Goal: Information Seeking & Learning: Learn about a topic

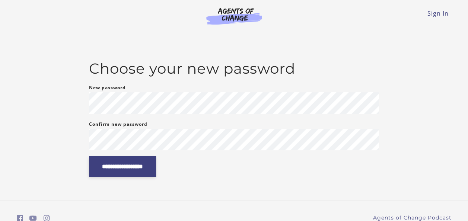
click at [108, 169] on input "**********" at bounding box center [122, 166] width 67 height 20
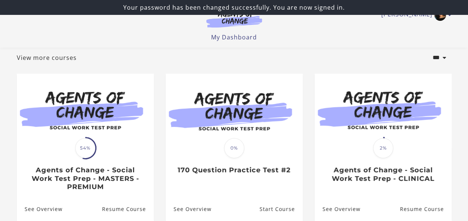
scroll to position [44, 0]
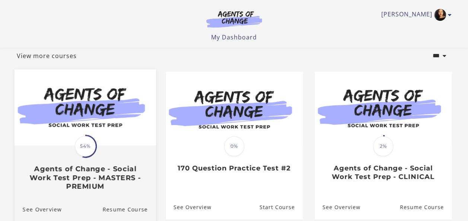
click at [121, 126] on img at bounding box center [84, 107] width 141 height 76
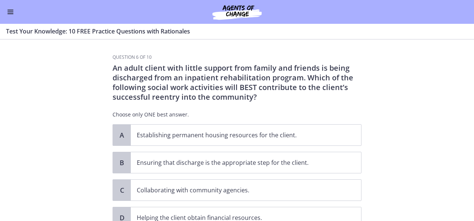
click at [2, 11] on div "Go to Dashboard" at bounding box center [237, 12] width 474 height 24
click at [6, 13] on div "Go to Dashboard" at bounding box center [237, 12] width 474 height 24
click at [8, 13] on button "Enable menu" at bounding box center [10, 11] width 9 height 9
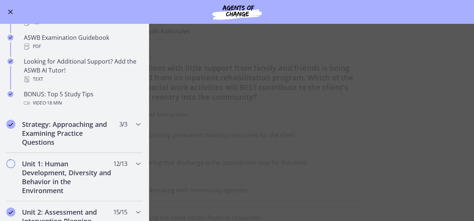
scroll to position [330, 0]
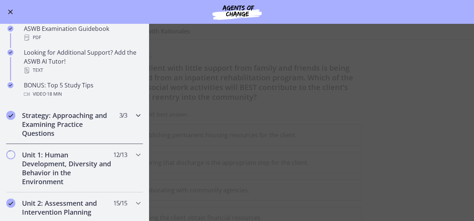
click at [134, 118] on icon "Chapters" at bounding box center [138, 115] width 9 height 9
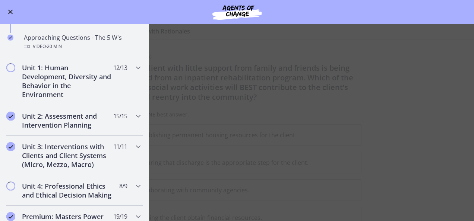
scroll to position [208, 0]
click at [108, 82] on div "Unit 1: Human Development, Diversity and Behavior in the Environment 12 / 13 Co…" at bounding box center [74, 82] width 137 height 48
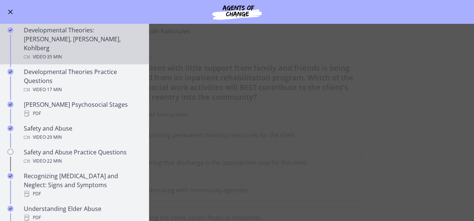
click at [90, 39] on div "Developmental Theories: [PERSON_NAME], [PERSON_NAME], Kohlberg Video · 35 min" at bounding box center [82, 44] width 116 height 36
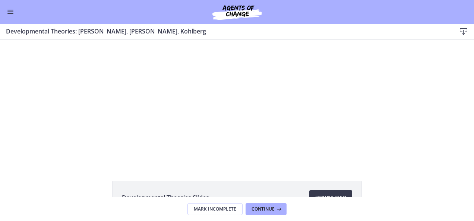
click at [10, 12] on span "Enable menu" at bounding box center [10, 12] width 6 height 1
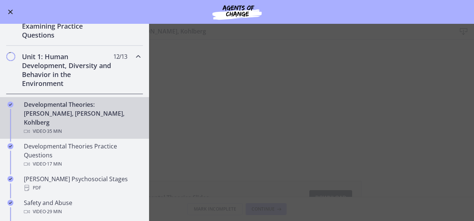
scroll to position [135, 0]
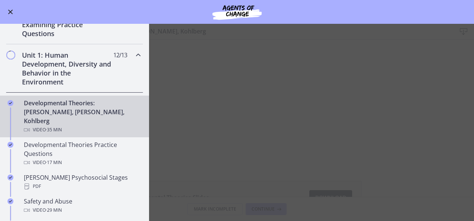
click at [32, 105] on div "Developmental Theories: [PERSON_NAME], [PERSON_NAME], Kohlberg Video · 35 min" at bounding box center [82, 117] width 116 height 36
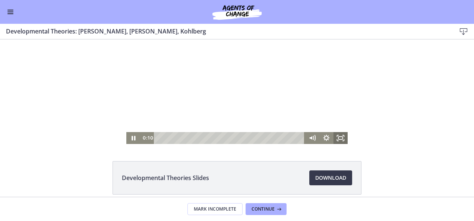
scroll to position [20, 0]
